Goal: Find specific page/section: Find specific page/section

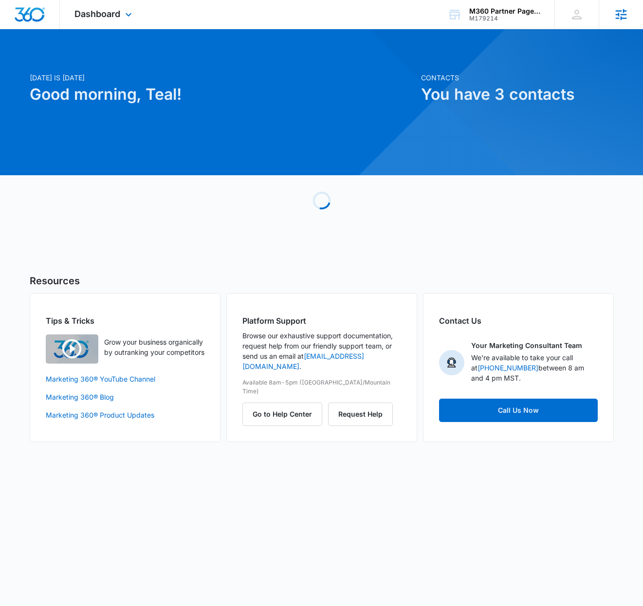
click at [621, 18] on icon at bounding box center [621, 14] width 11 height 11
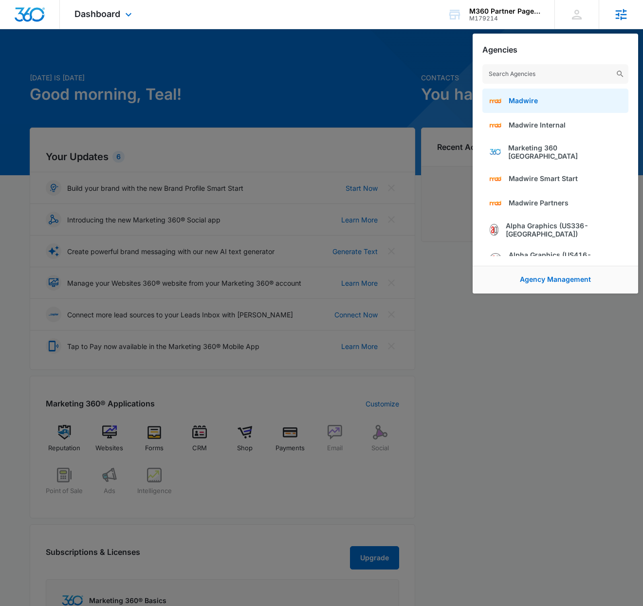
click at [526, 103] on span "Madwire" at bounding box center [523, 100] width 29 height 8
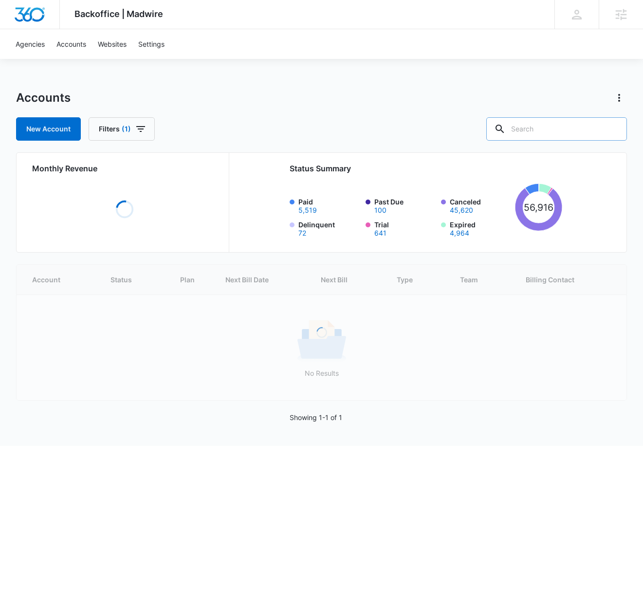
click at [546, 130] on input "text" at bounding box center [556, 128] width 141 height 23
click at [103, 42] on link "Websites" at bounding box center [112, 44] width 40 height 30
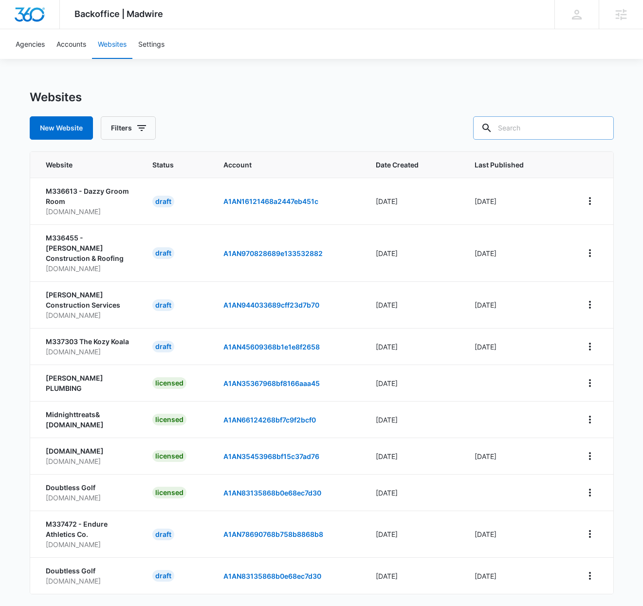
click at [540, 125] on input "text" at bounding box center [543, 127] width 141 height 23
type input "partners.marketing360.com"
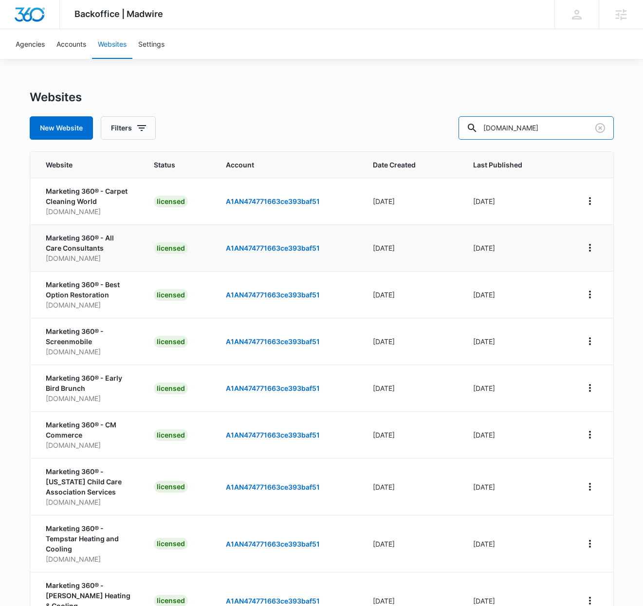
scroll to position [113, 0]
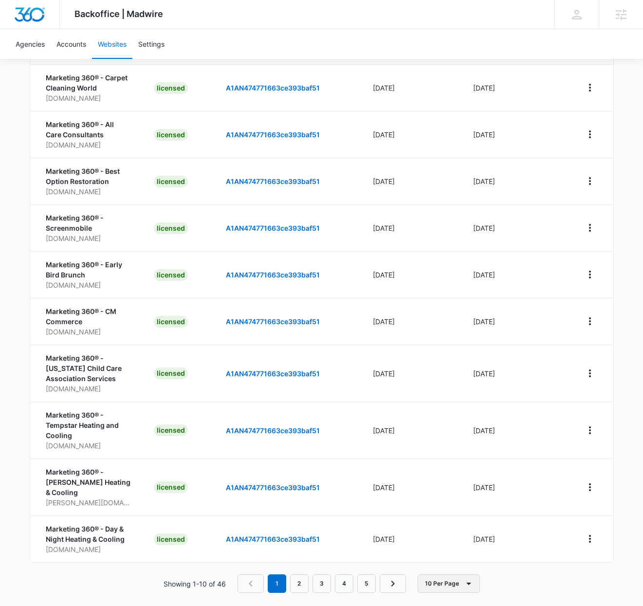
click at [440, 574] on button "10 Per Page" at bounding box center [449, 583] width 62 height 18
click at [449, 548] on div "100 Per Page" at bounding box center [451, 544] width 43 height 7
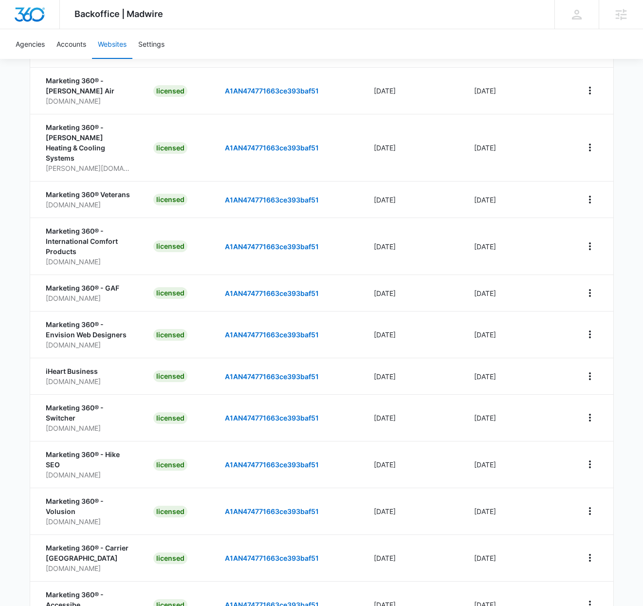
scroll to position [1765, 0]
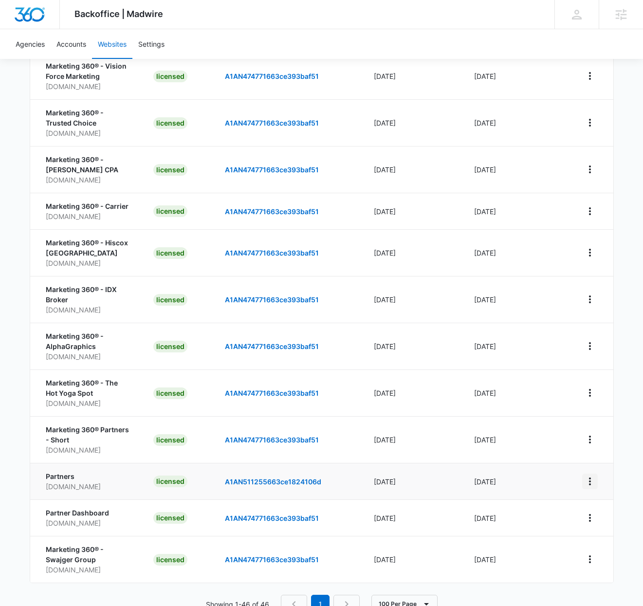
click at [587, 475] on icon "View More" at bounding box center [590, 481] width 12 height 12
click at [546, 491] on link "Edit Website" at bounding box center [535, 492] width 39 height 8
